Goal: Check status: Check status

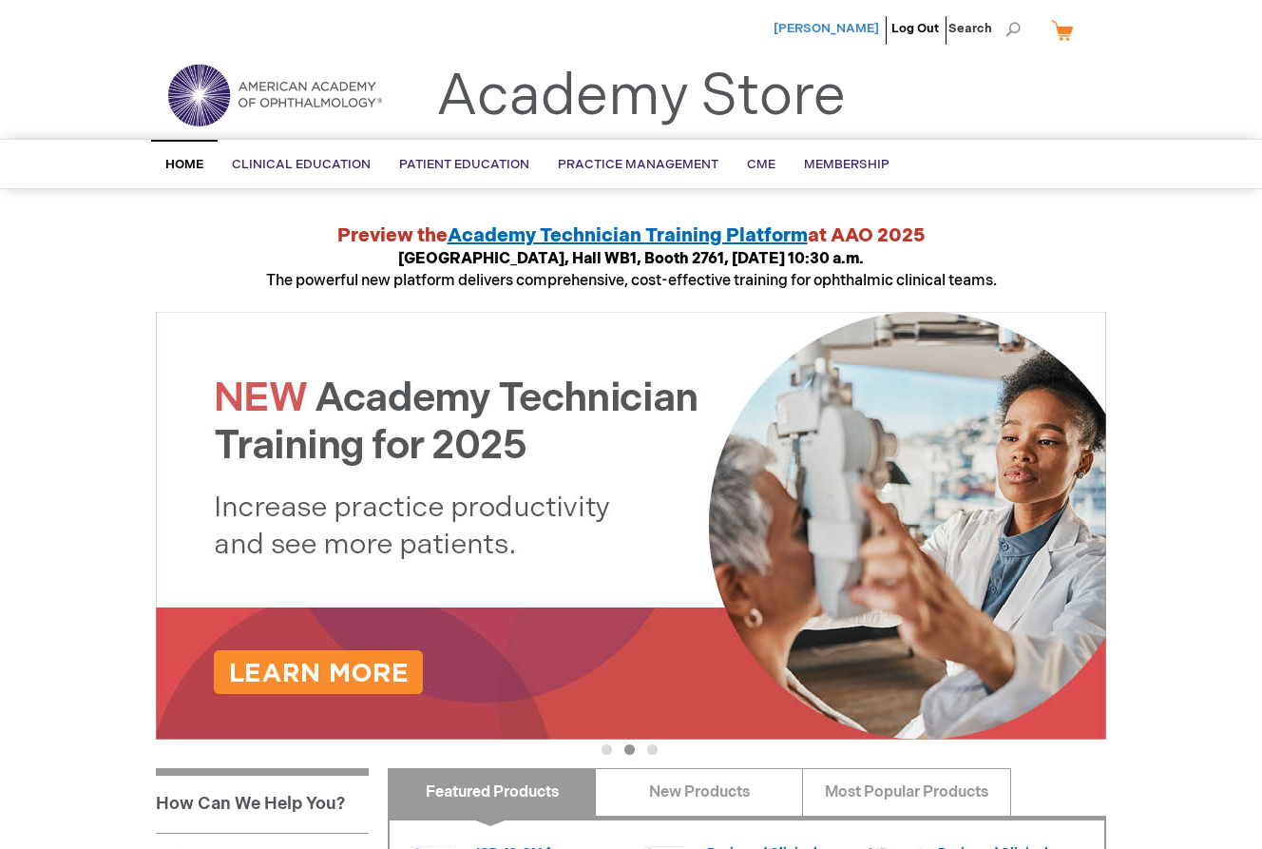
click at [857, 30] on span "[PERSON_NAME]" at bounding box center [826, 28] width 105 height 15
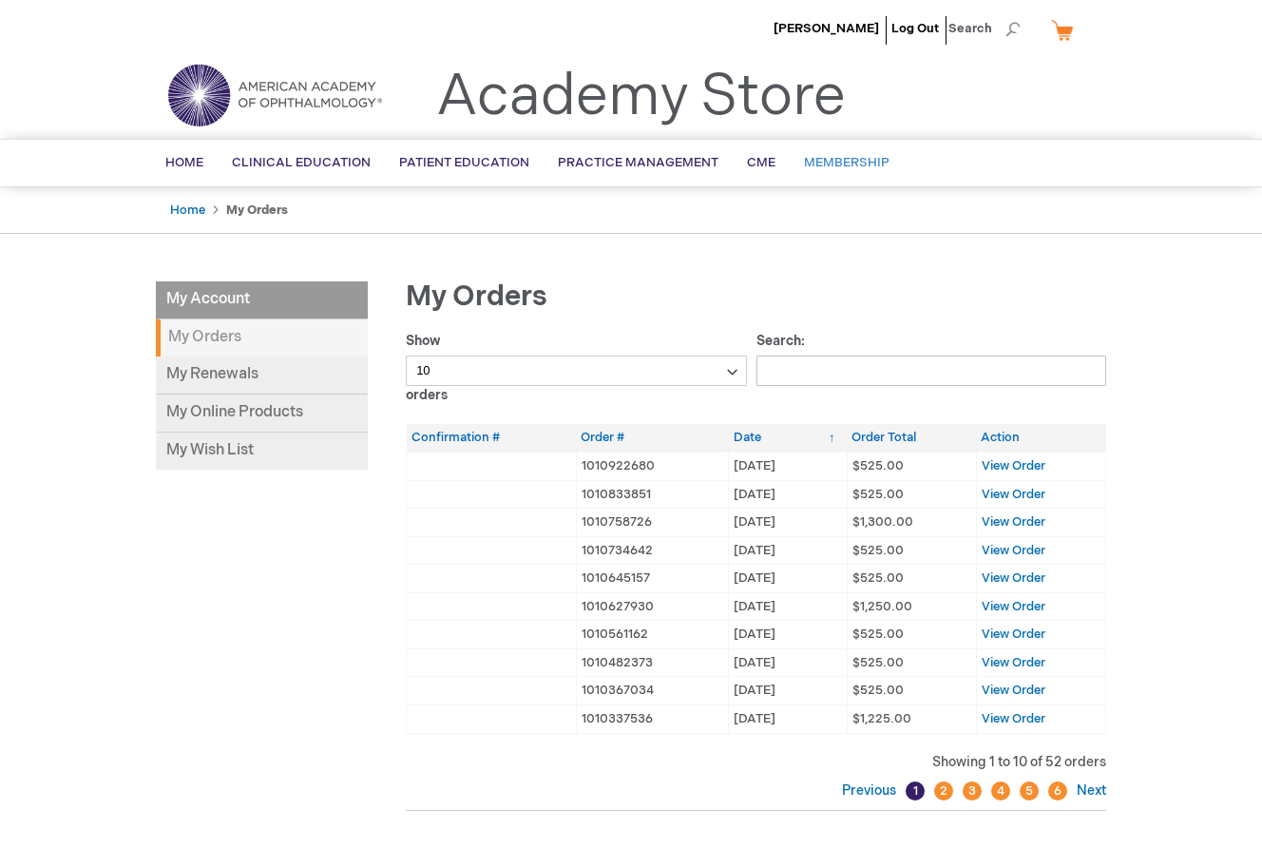
click at [828, 162] on span "Membership" at bounding box center [847, 162] width 86 height 15
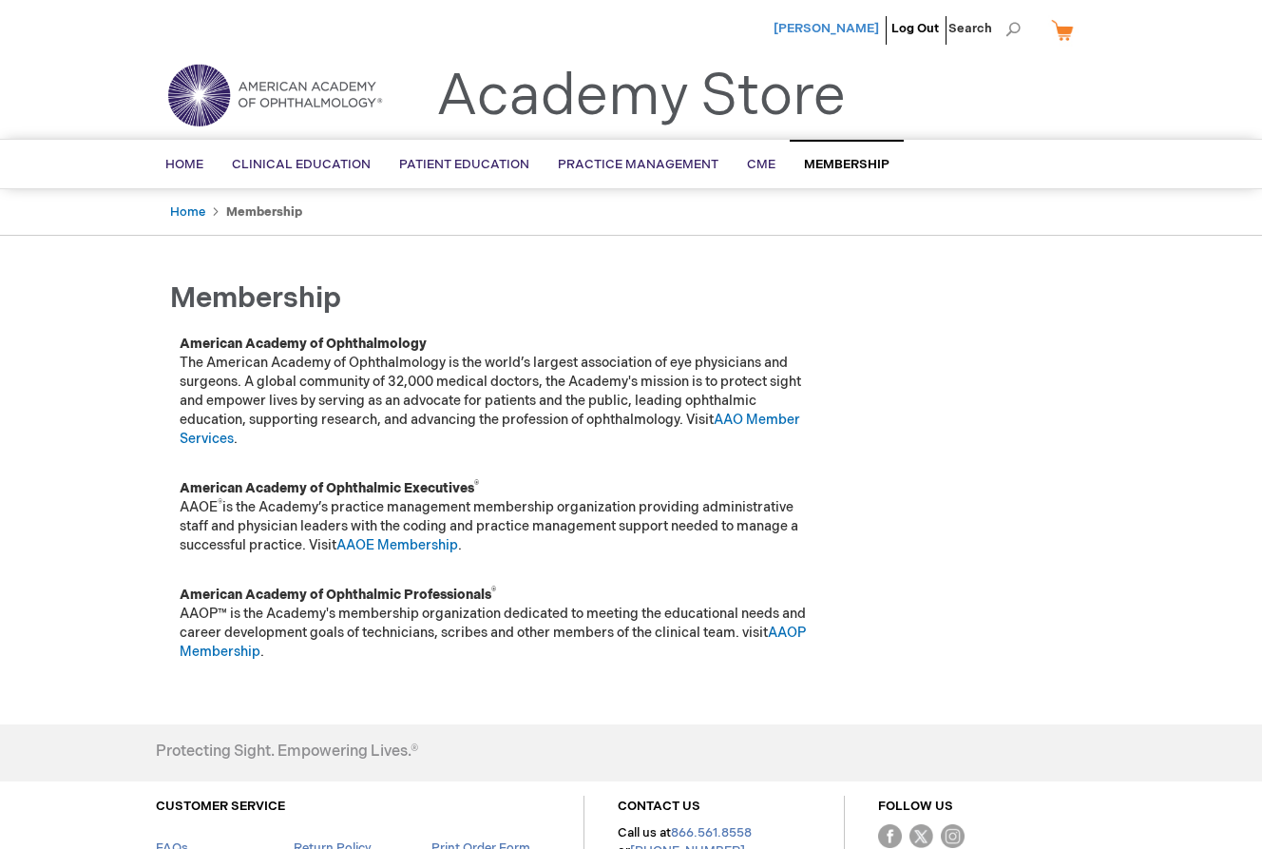
click at [845, 23] on span "[PERSON_NAME]" at bounding box center [826, 28] width 105 height 15
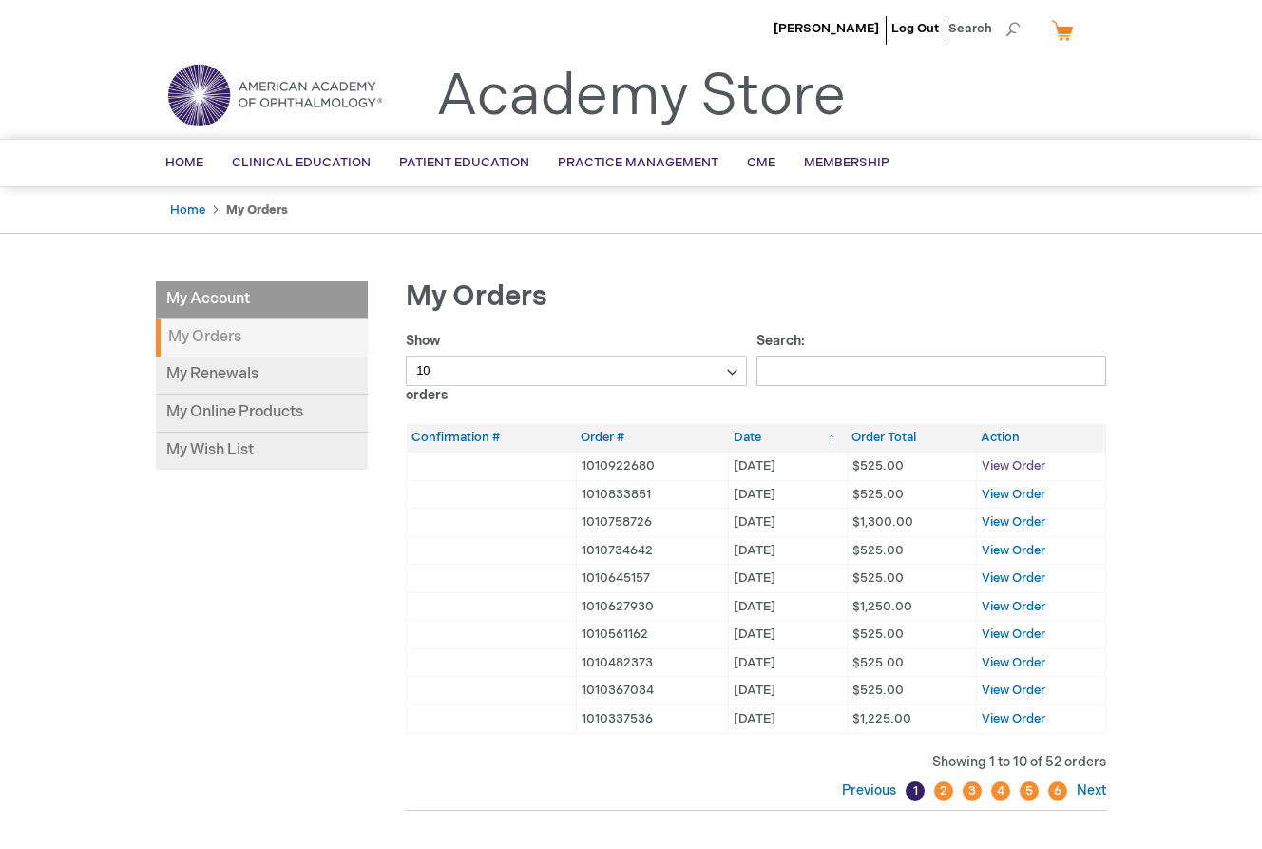
click at [1021, 464] on span "View Order" at bounding box center [1014, 465] width 64 height 15
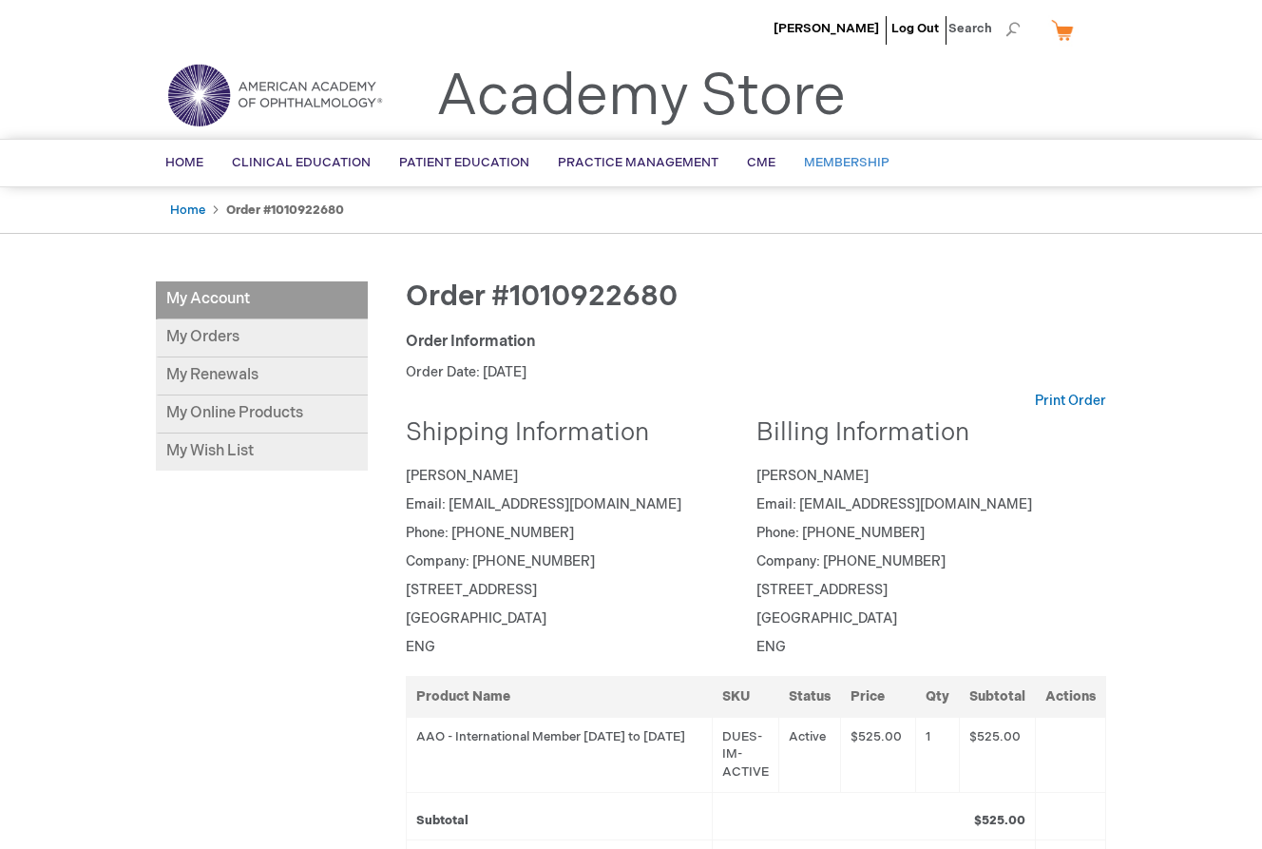
scroll to position [1, 0]
click at [211, 341] on link "My Orders" at bounding box center [262, 337] width 212 height 38
